Goal: Task Accomplishment & Management: Manage account settings

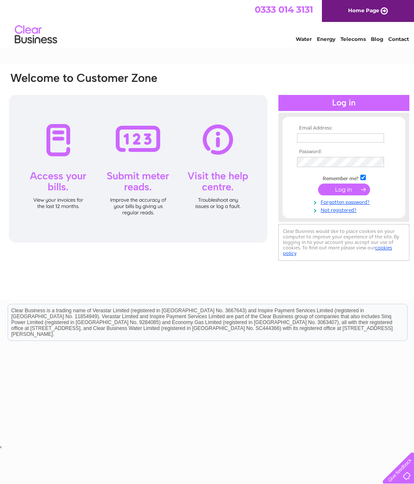
click at [328, 139] on input "text" at bounding box center [340, 137] width 87 height 9
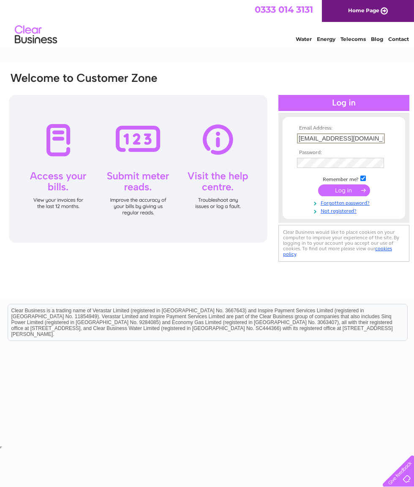
click at [299, 136] on input "Urdochoptical@gmail.com" at bounding box center [341, 138] width 88 height 10
type input "Murdochoptical@gmail.com"
click at [340, 188] on input "submit" at bounding box center [344, 191] width 52 height 12
click at [334, 192] on input "submit" at bounding box center [344, 191] width 52 height 12
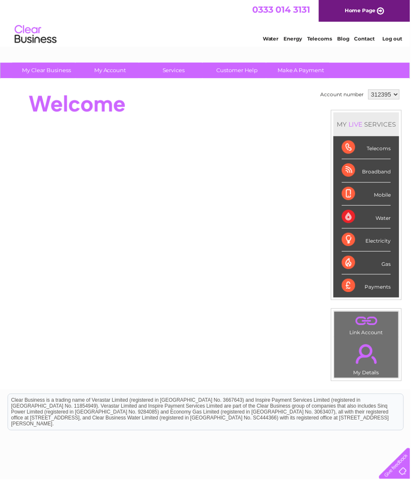
click at [388, 93] on select "312395 447301" at bounding box center [388, 95] width 32 height 10
select select "447301"
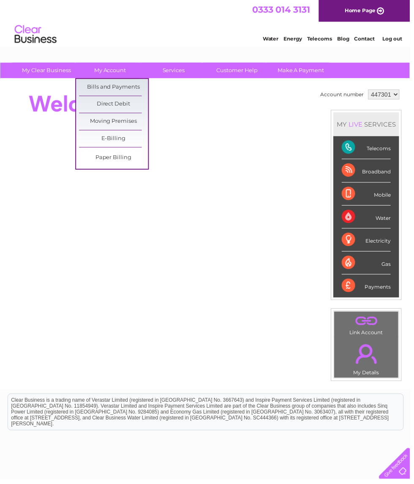
click at [131, 88] on link "Bills and Payments" at bounding box center [115, 88] width 70 height 17
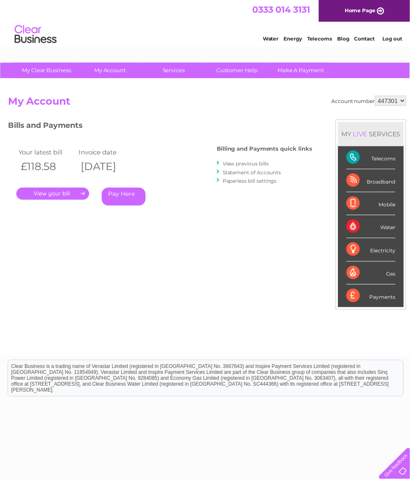
click at [63, 191] on link "." at bounding box center [52, 196] width 73 height 12
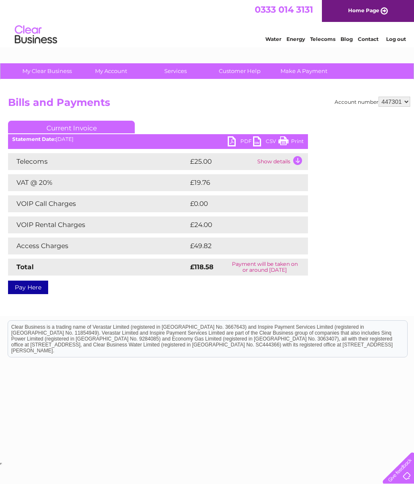
click at [293, 143] on link "Print" at bounding box center [290, 142] width 25 height 12
click at [291, 141] on link "Print" at bounding box center [290, 142] width 25 height 12
click at [231, 141] on link "PDF" at bounding box center [240, 142] width 25 height 12
click at [256, 144] on link "CSV" at bounding box center [265, 142] width 25 height 12
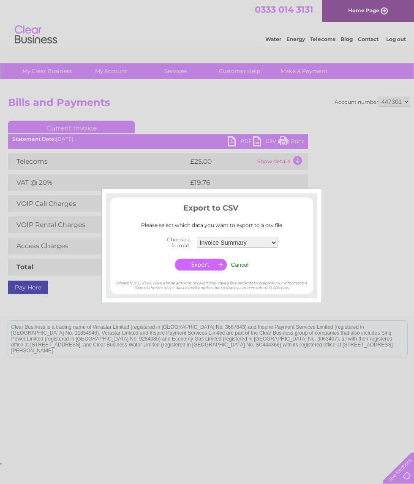
click at [243, 264] on input "Cancel" at bounding box center [240, 265] width 18 height 6
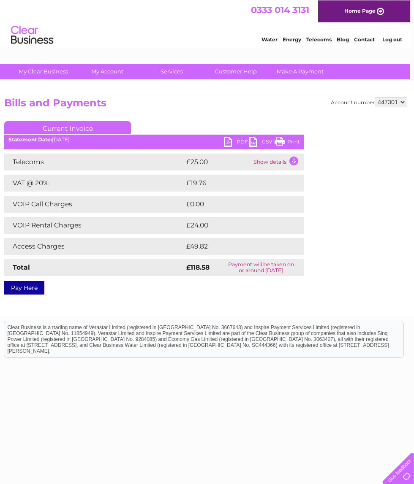
scroll to position [0, 4]
